Goal: Task Accomplishment & Management: Manage account settings

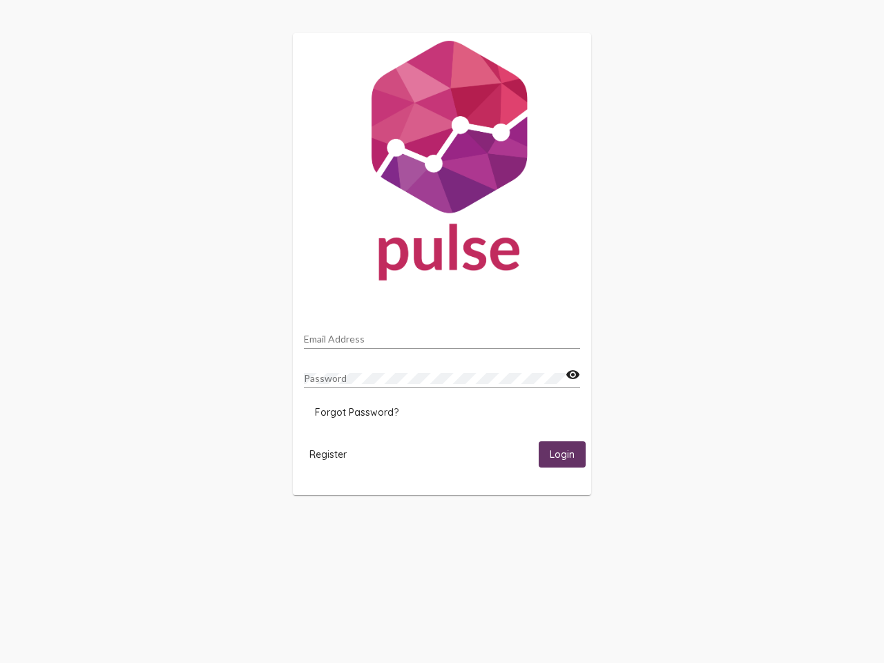
click at [442, 335] on input "Email Address" at bounding box center [442, 339] width 276 height 11
click at [573, 375] on mat-icon "visibility" at bounding box center [573, 375] width 15 height 17
click at [356, 412] on span "Forgot Password?" at bounding box center [357, 412] width 84 height 12
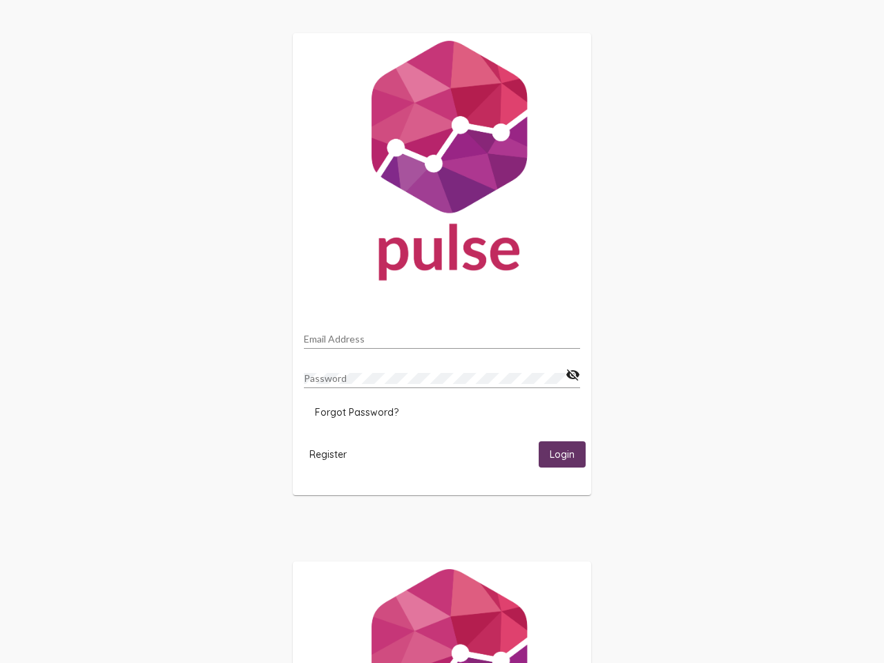
click at [328, 454] on span "Register" at bounding box center [327, 454] width 37 height 12
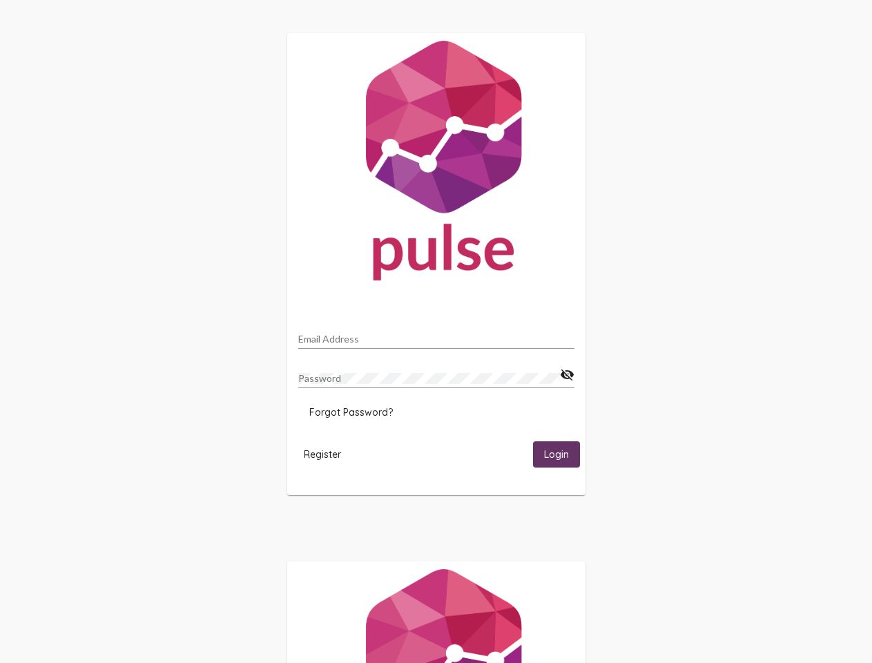
click at [562, 454] on html "Email Address Password visibility_off Forgot Password? Register Login" at bounding box center [436, 447] width 872 height 895
